Goal: Information Seeking & Learning: Find specific fact

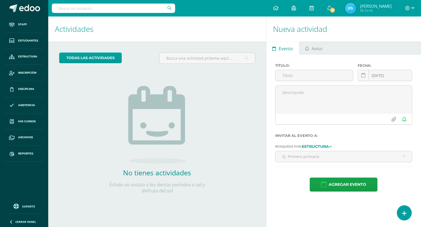
click at [153, 6] on input "text" at bounding box center [113, 8] width 123 height 9
type input "tabata"
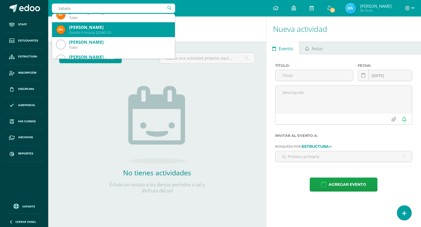
scroll to position [9, 0]
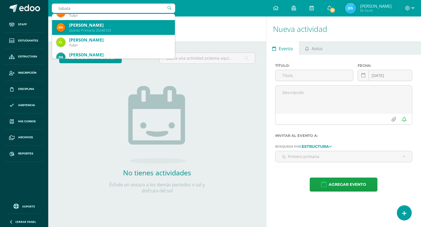
click at [153, 34] on div "Blanca Tabatha Nicolle Maldonado Arana Quinto Primaria 20240123" at bounding box center [114, 27] width 114 height 15
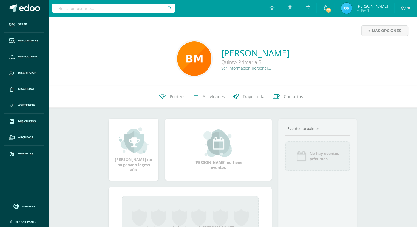
click at [221, 68] on link "Ver información personal..." at bounding box center [246, 67] width 50 height 5
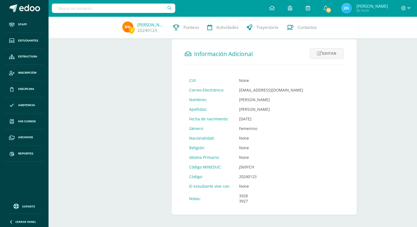
scroll to position [175, 0]
